Goal: Task Accomplishment & Management: Manage account settings

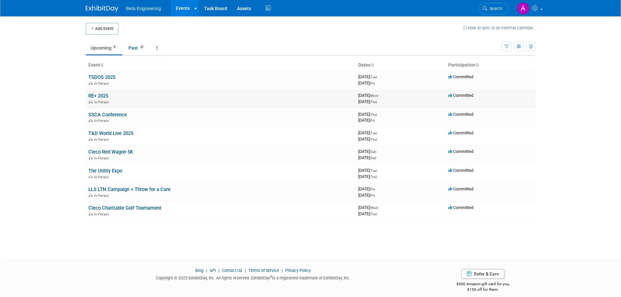
click at [101, 95] on link "RE+ 2025" at bounding box center [98, 96] width 20 height 6
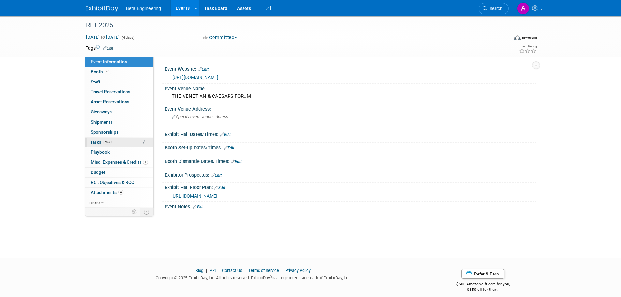
click at [92, 141] on span "Tasks 80%" at bounding box center [101, 141] width 22 height 5
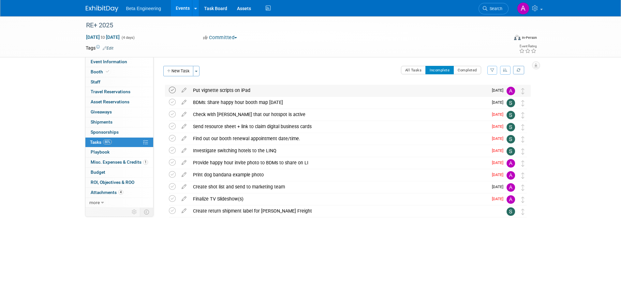
click at [171, 91] on icon at bounding box center [172, 90] width 7 height 7
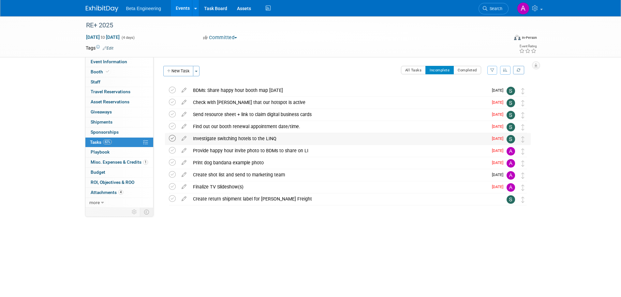
click at [173, 138] on icon at bounding box center [172, 138] width 7 height 7
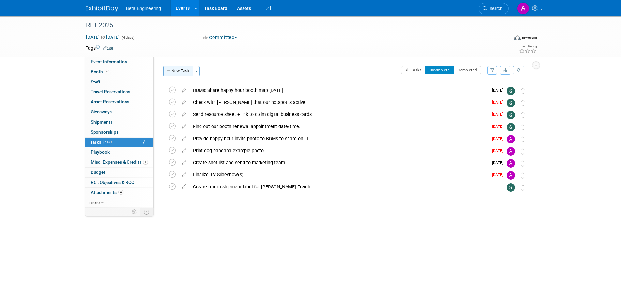
click at [180, 68] on button "New Task" at bounding box center [178, 71] width 30 height 10
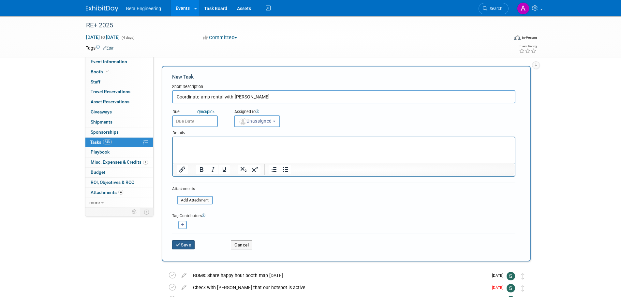
type input "Coordinate amp rental with Chris Wilson"
click at [191, 242] on button "Save" at bounding box center [183, 244] width 23 height 9
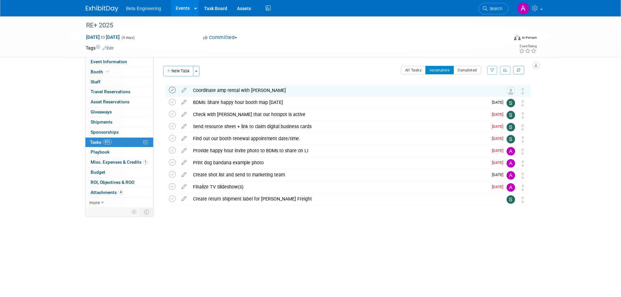
click at [171, 88] on icon at bounding box center [172, 90] width 7 height 7
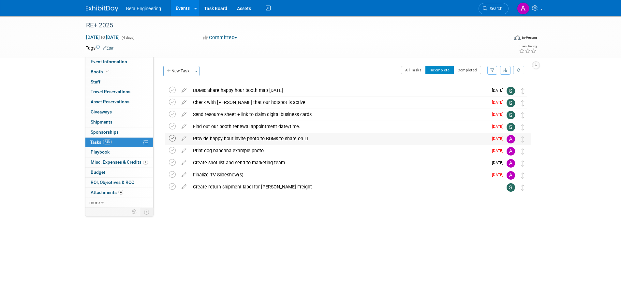
click at [172, 137] on icon at bounding box center [172, 138] width 7 height 7
